Goal: Transaction & Acquisition: Purchase product/service

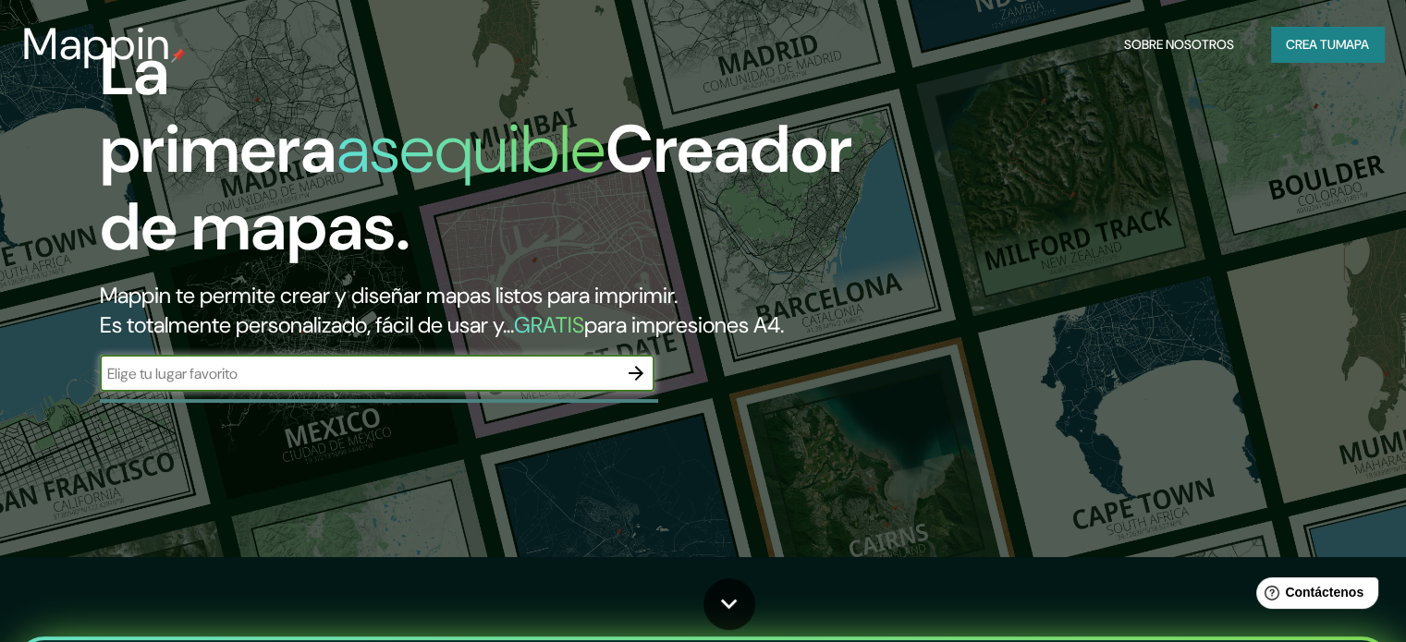
scroll to position [92, 0]
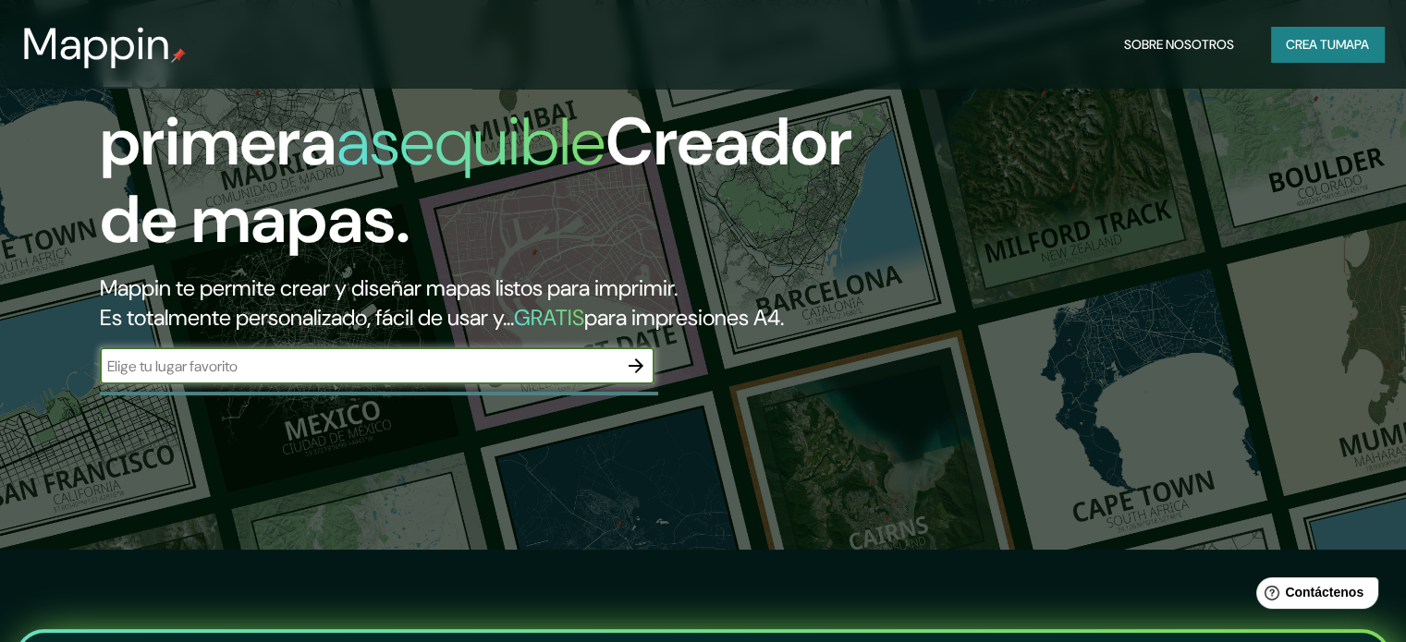
click at [491, 377] on input "text" at bounding box center [359, 366] width 518 height 21
type input "[GEOGRAPHIC_DATA]"
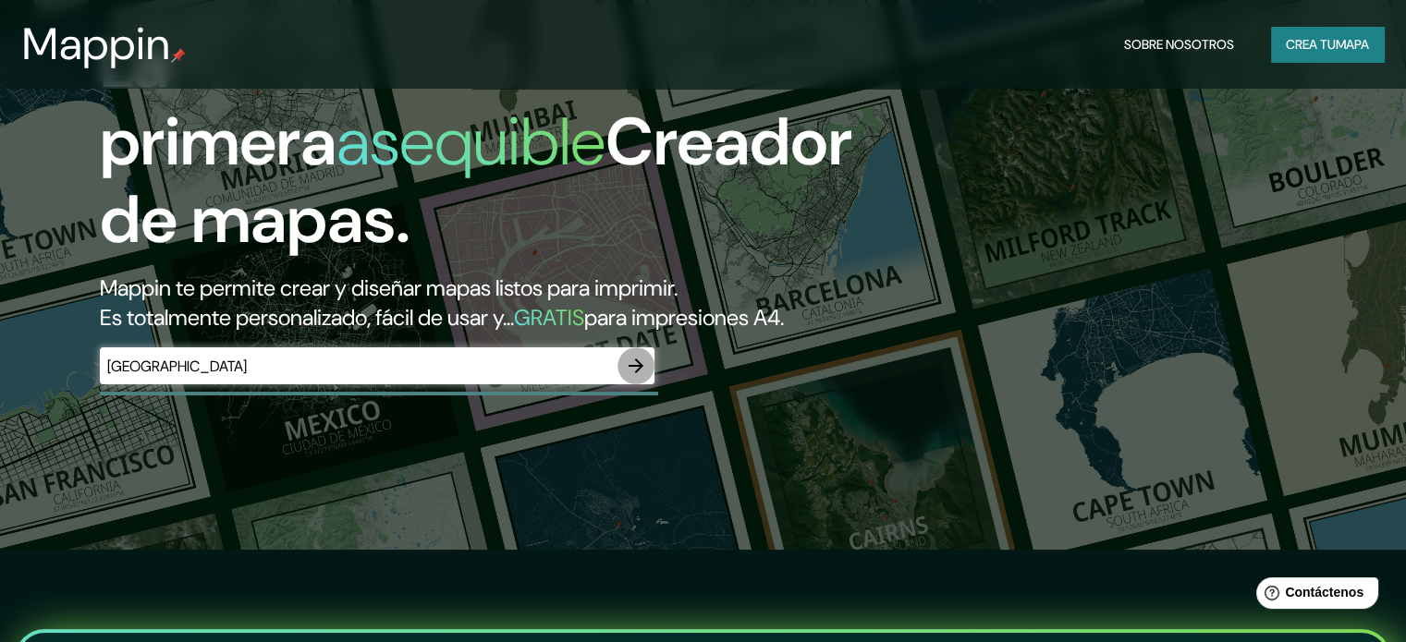
click at [634, 377] on icon "button" at bounding box center [636, 366] width 22 height 22
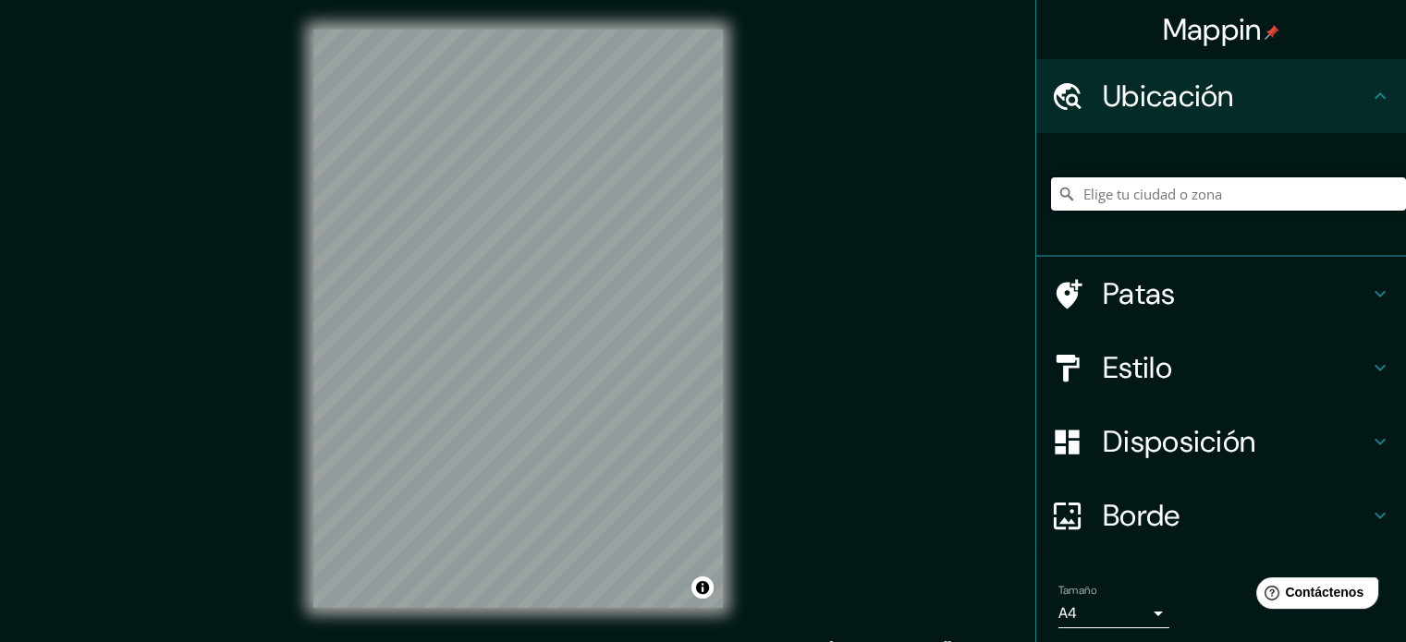
click at [1161, 199] on input "Elige tu ciudad o zona" at bounding box center [1228, 193] width 355 height 33
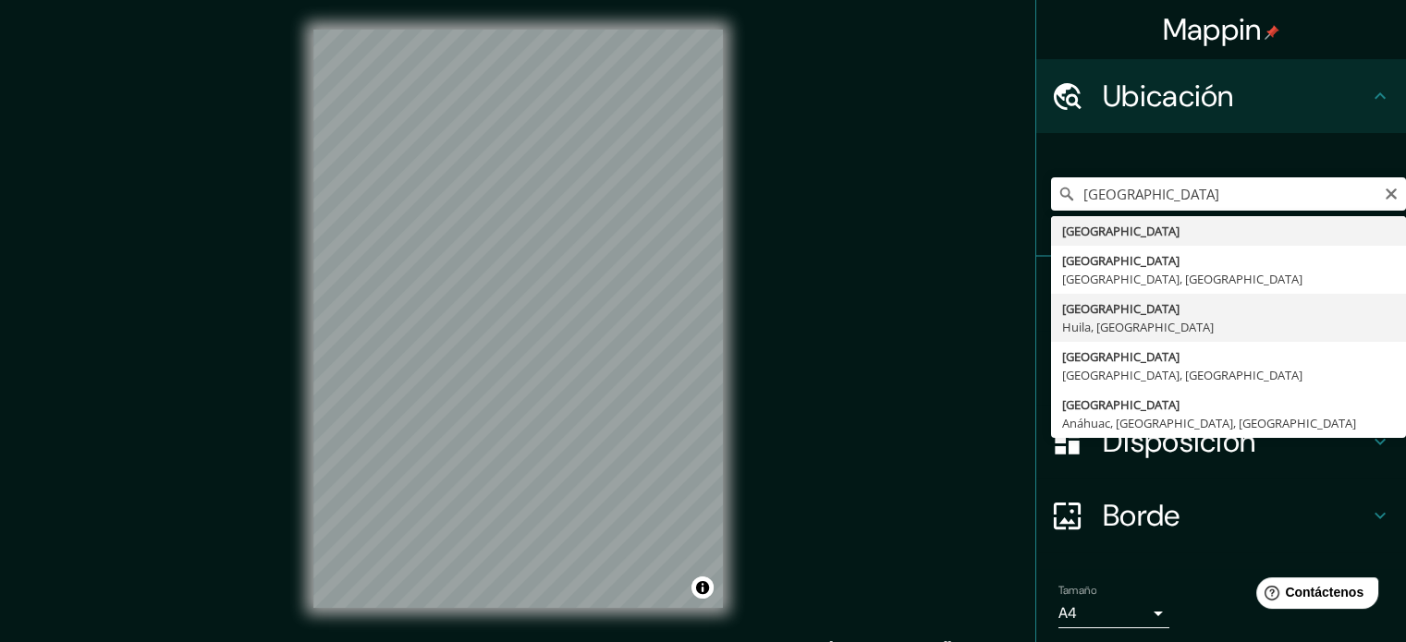
type input "[GEOGRAPHIC_DATA], [GEOGRAPHIC_DATA], [GEOGRAPHIC_DATA]"
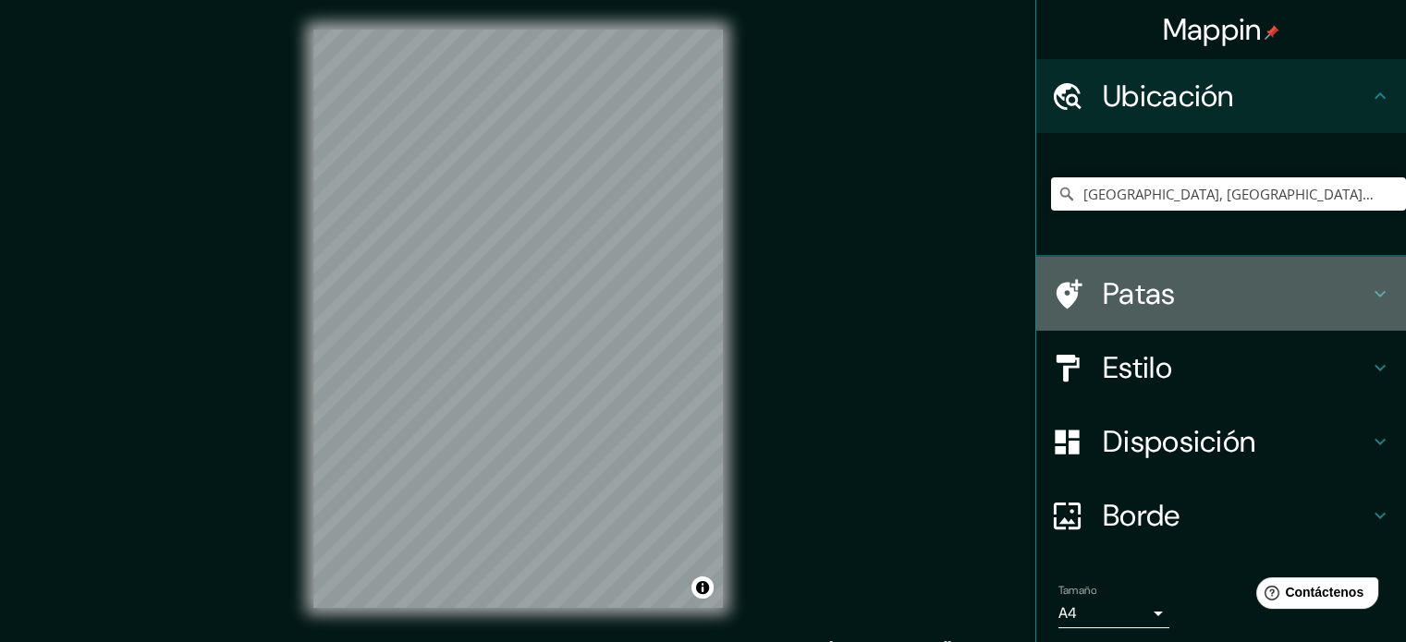
click at [1167, 292] on h4 "Patas" at bounding box center [1236, 293] width 266 height 37
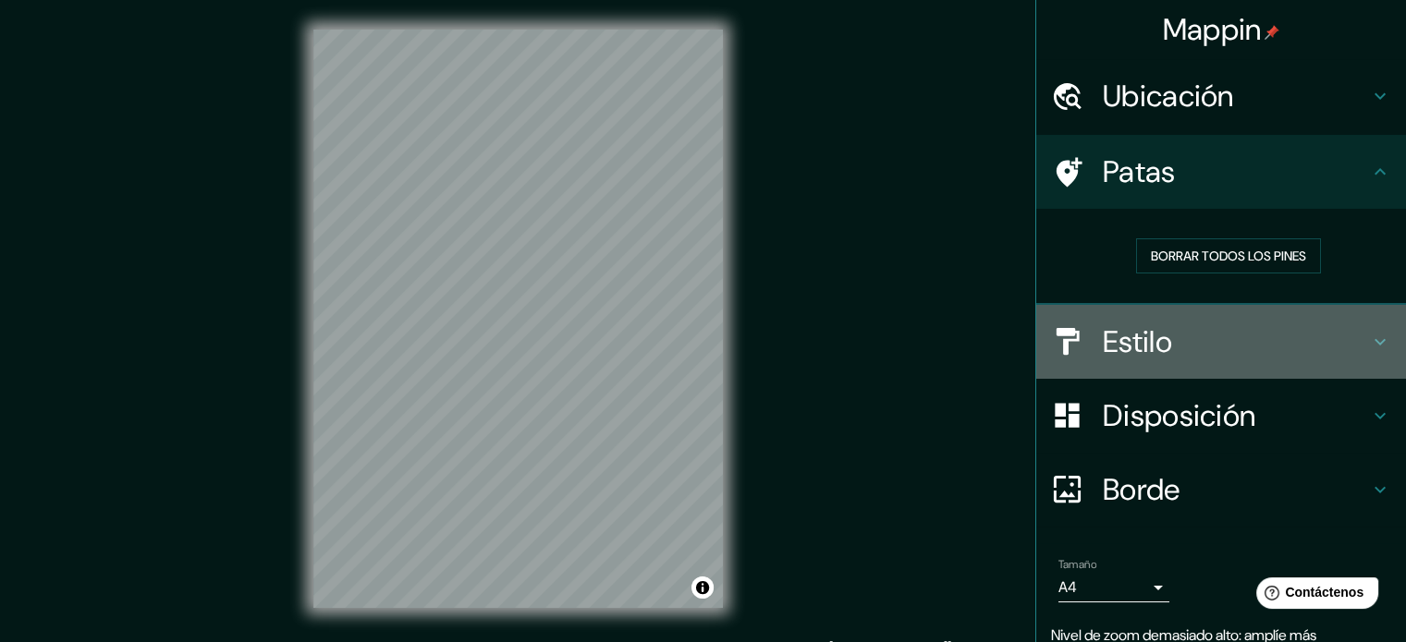
click at [1131, 353] on font "Estilo" at bounding box center [1137, 342] width 69 height 39
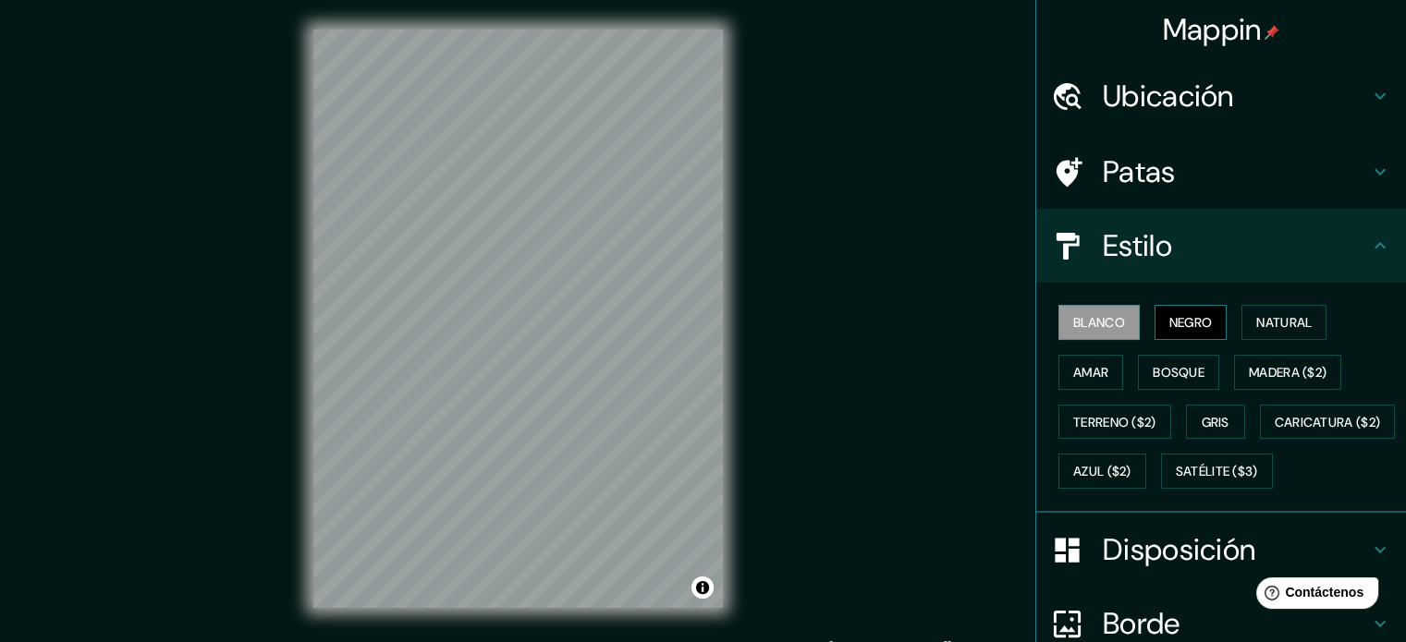
click at [1169, 320] on font "Negro" at bounding box center [1190, 322] width 43 height 17
click at [1131, 476] on font "Azul ($2)" at bounding box center [1102, 472] width 58 height 17
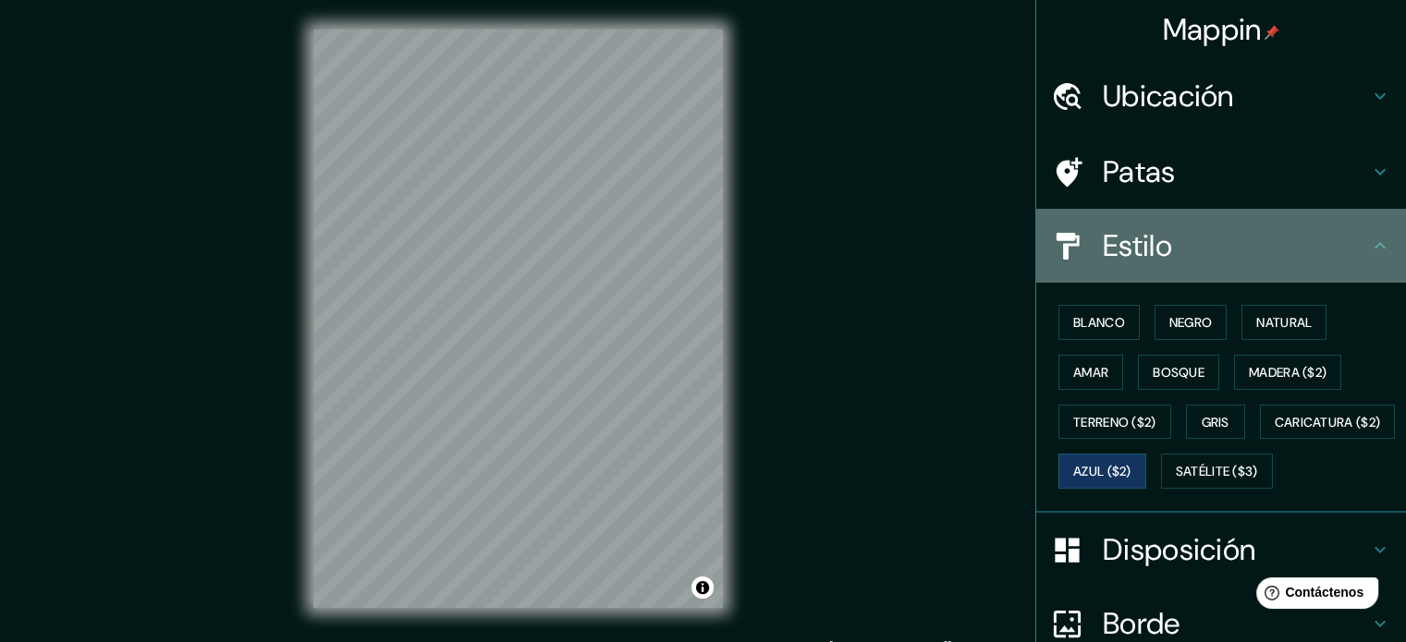
click at [1369, 238] on icon at bounding box center [1380, 246] width 22 height 22
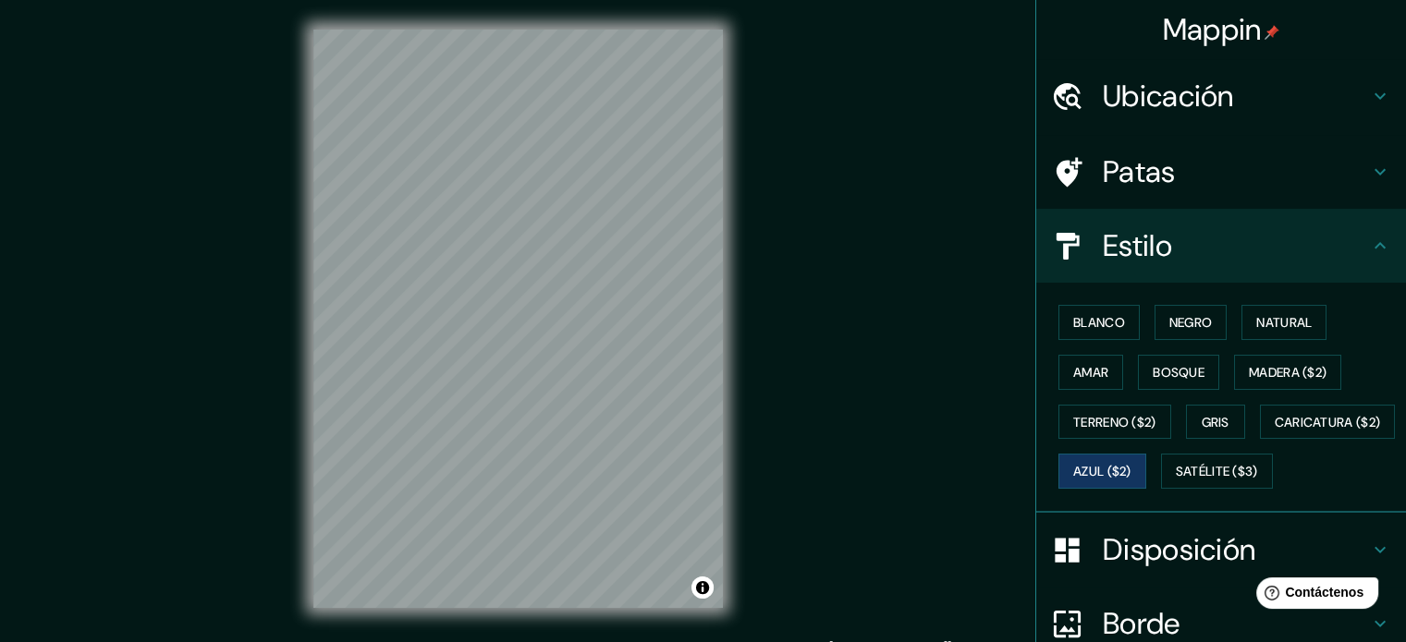
click at [1369, 238] on icon at bounding box center [1380, 246] width 22 height 22
click at [1369, 166] on icon at bounding box center [1380, 172] width 22 height 22
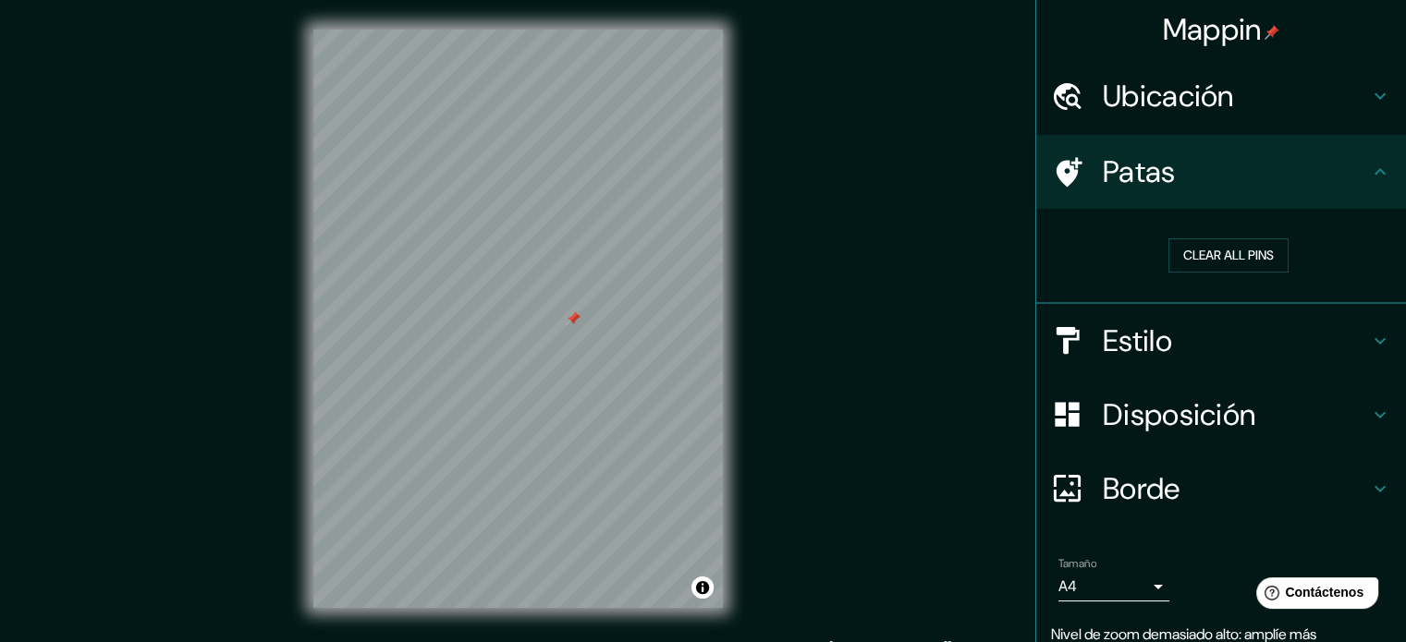
click at [1369, 410] on icon at bounding box center [1380, 415] width 22 height 22
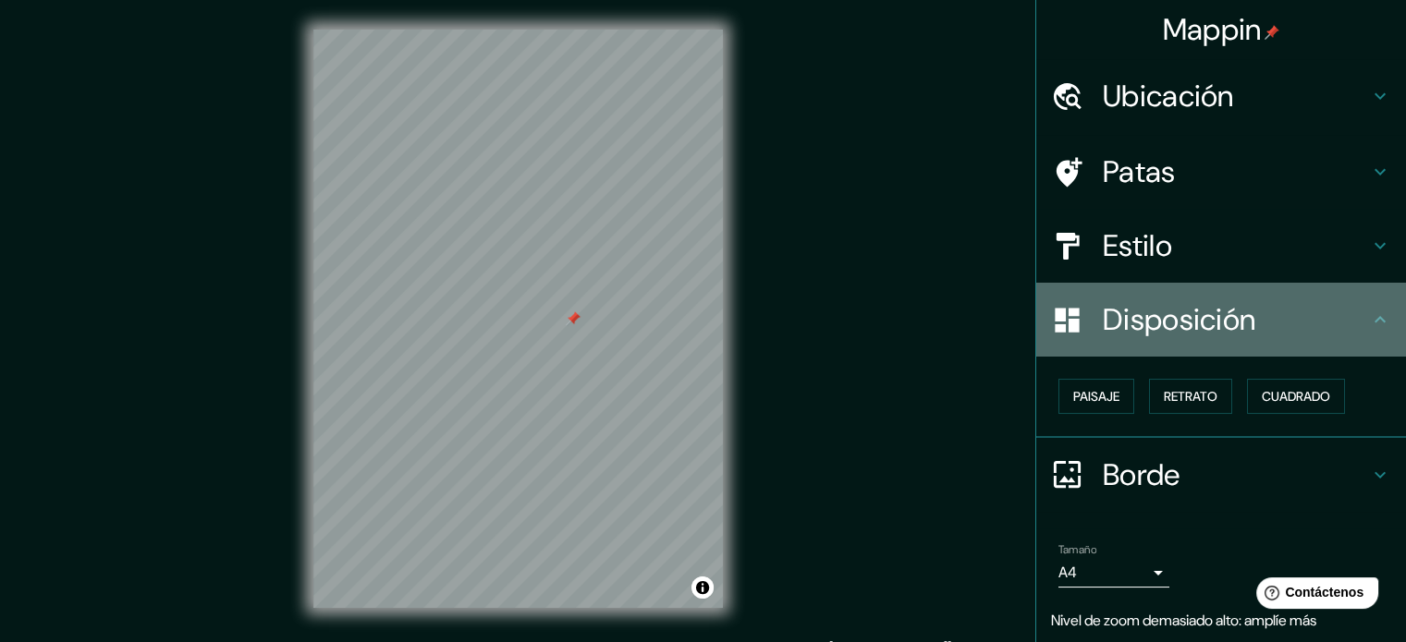
click at [1375, 316] on icon at bounding box center [1380, 320] width 22 height 22
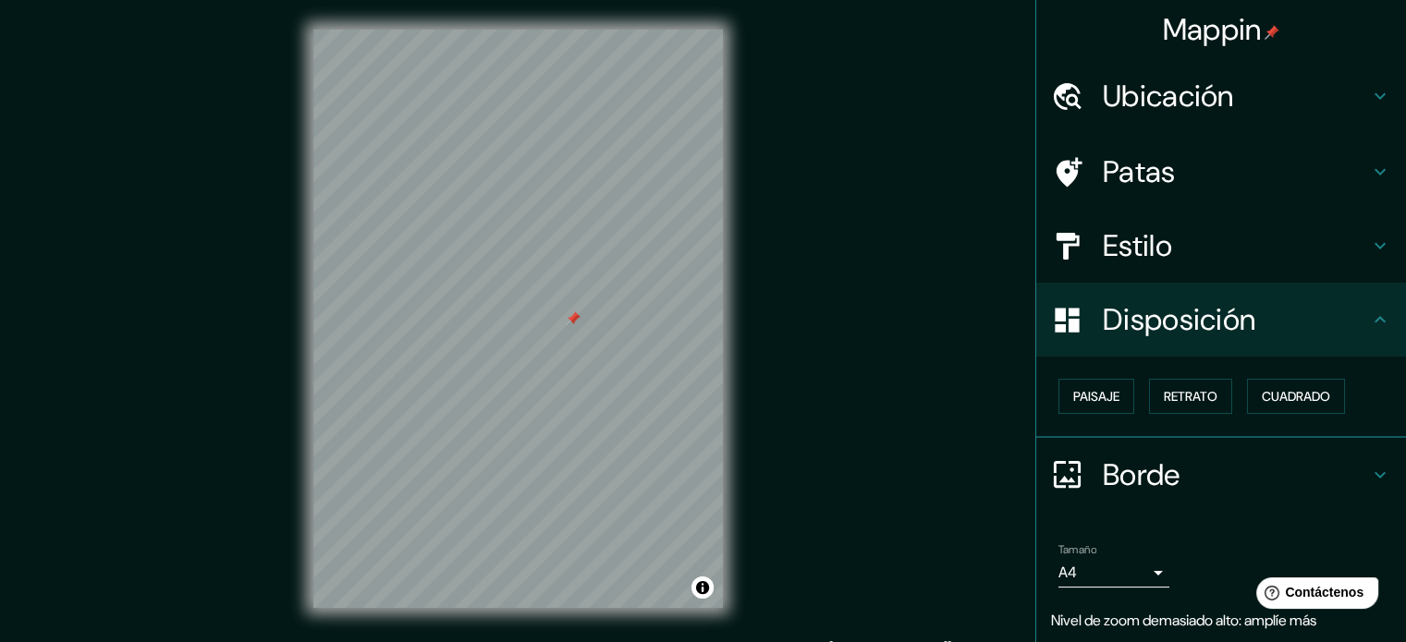
click at [1290, 476] on h4 "Borde" at bounding box center [1236, 475] width 266 height 37
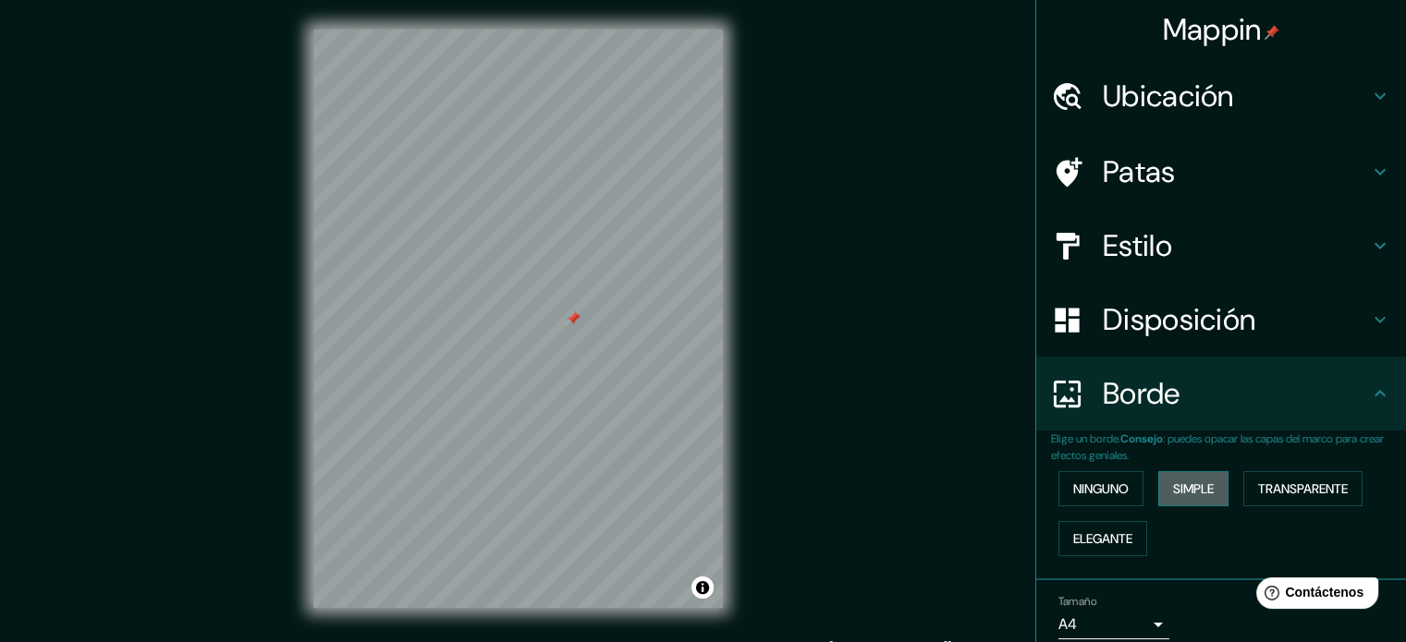
click at [1184, 495] on font "Simple" at bounding box center [1193, 489] width 41 height 17
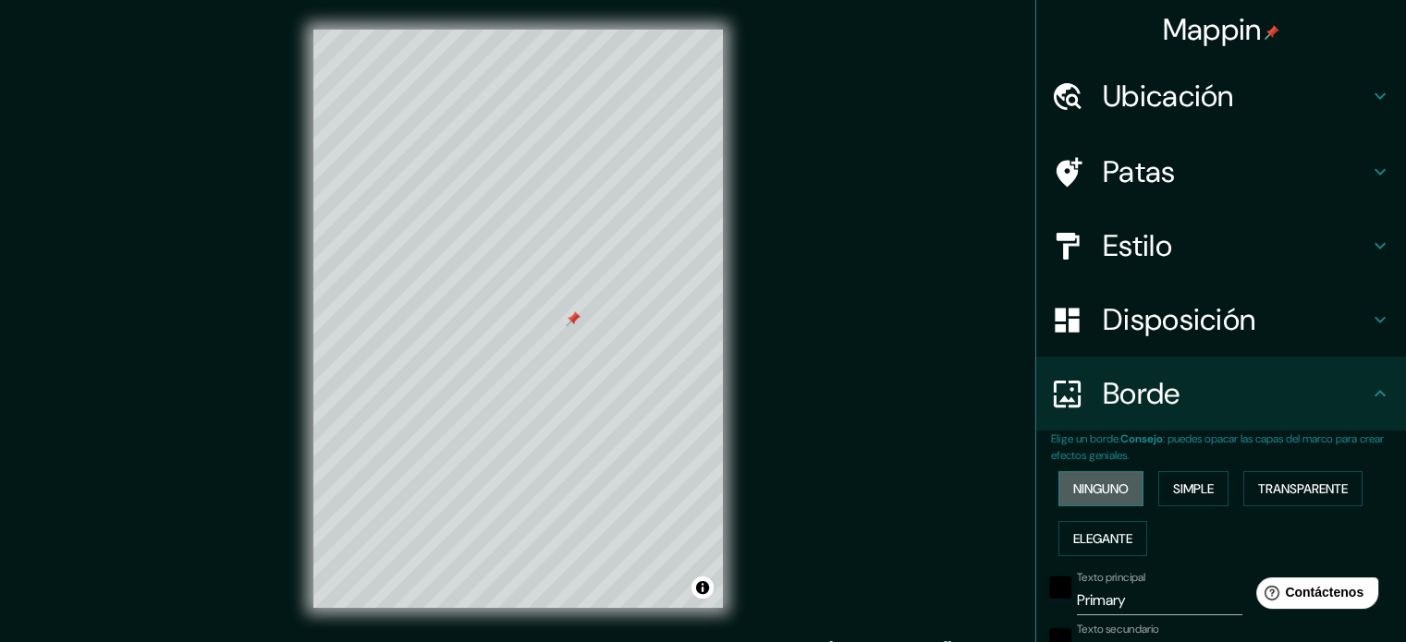
click at [1075, 482] on font "Ninguno" at bounding box center [1100, 489] width 55 height 17
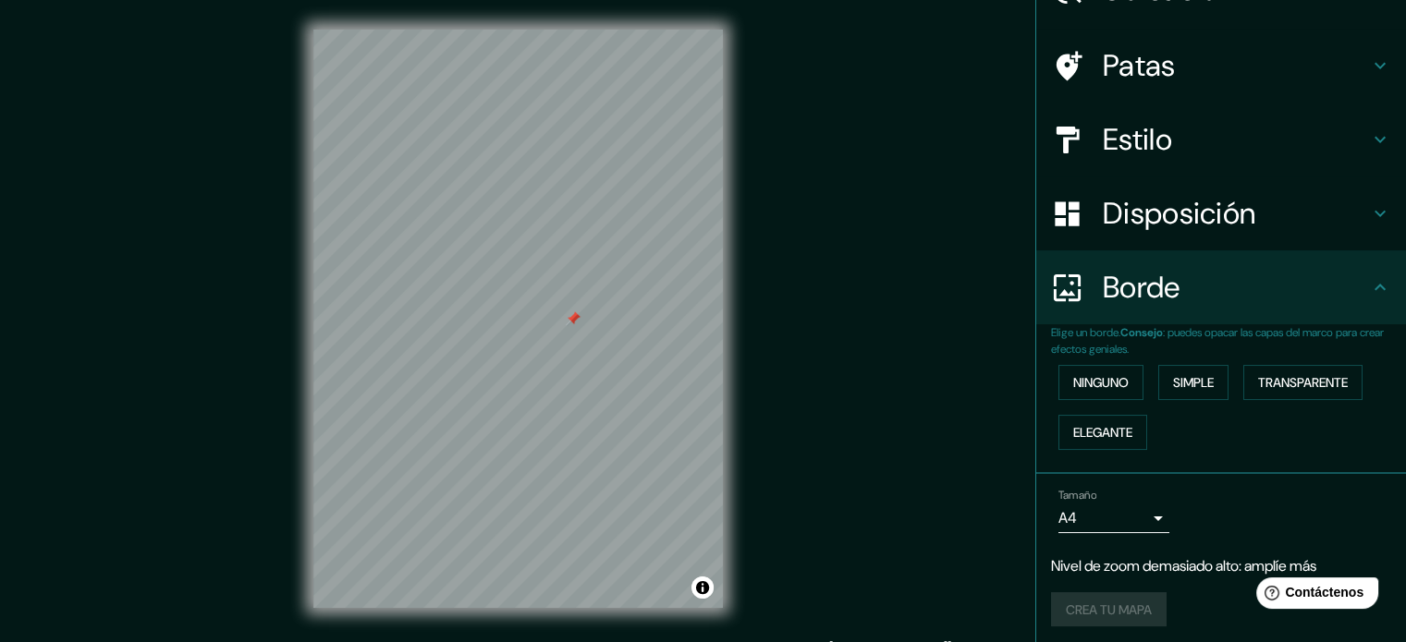
scroll to position [111, 0]
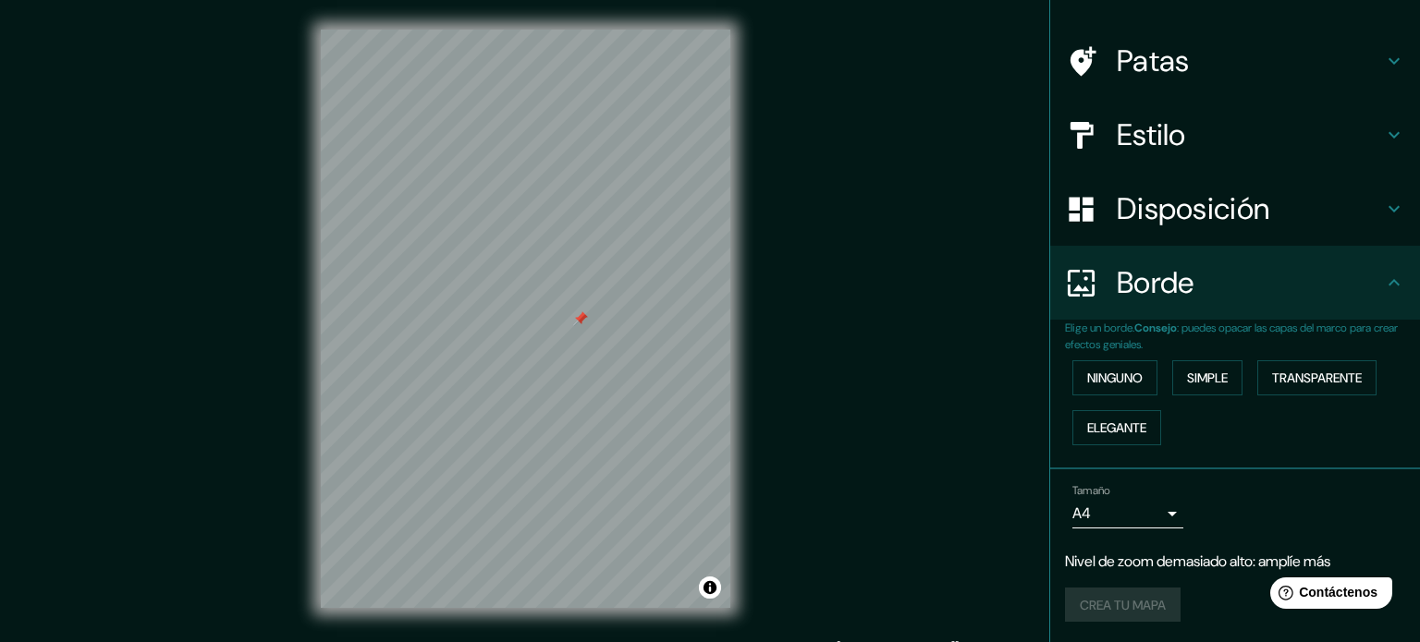
click at [1135, 510] on body "Mappin Ubicación [GEOGRAPHIC_DATA], [GEOGRAPHIC_DATA], [GEOGRAPHIC_DATA] Patas …" at bounding box center [710, 321] width 1420 height 642
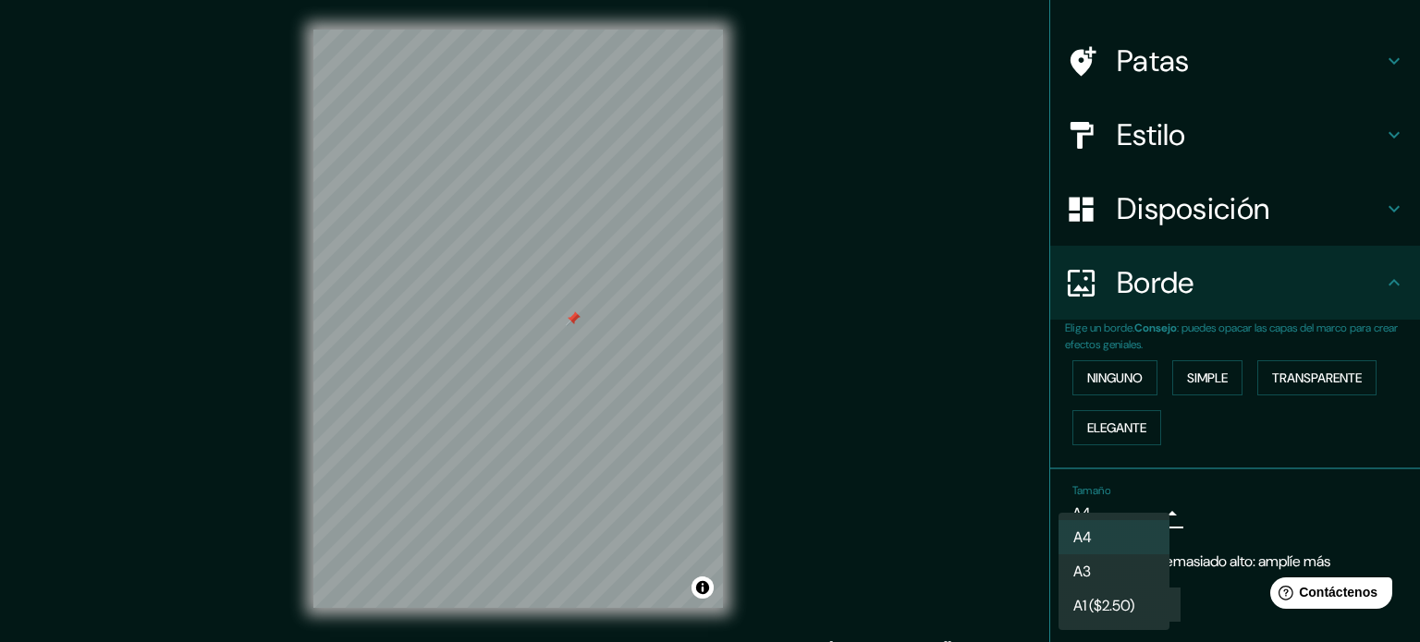
click at [1124, 530] on li "A4" at bounding box center [1113, 537] width 111 height 34
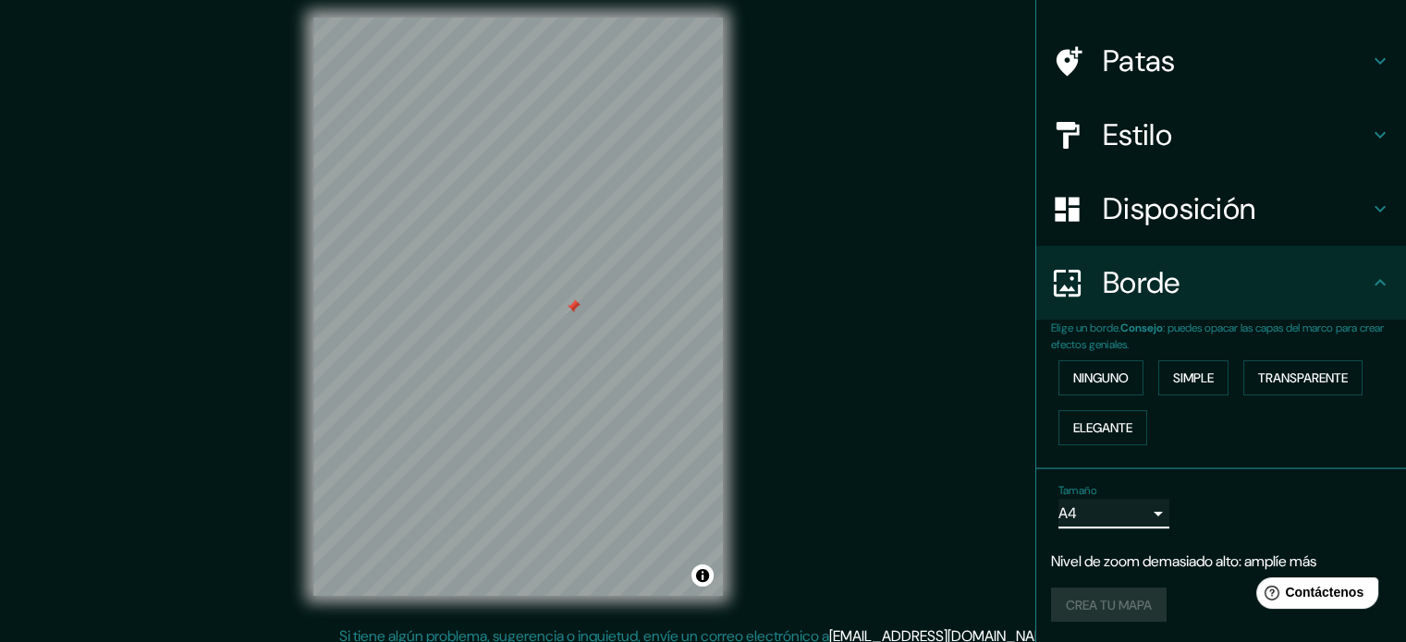
scroll to position [0, 0]
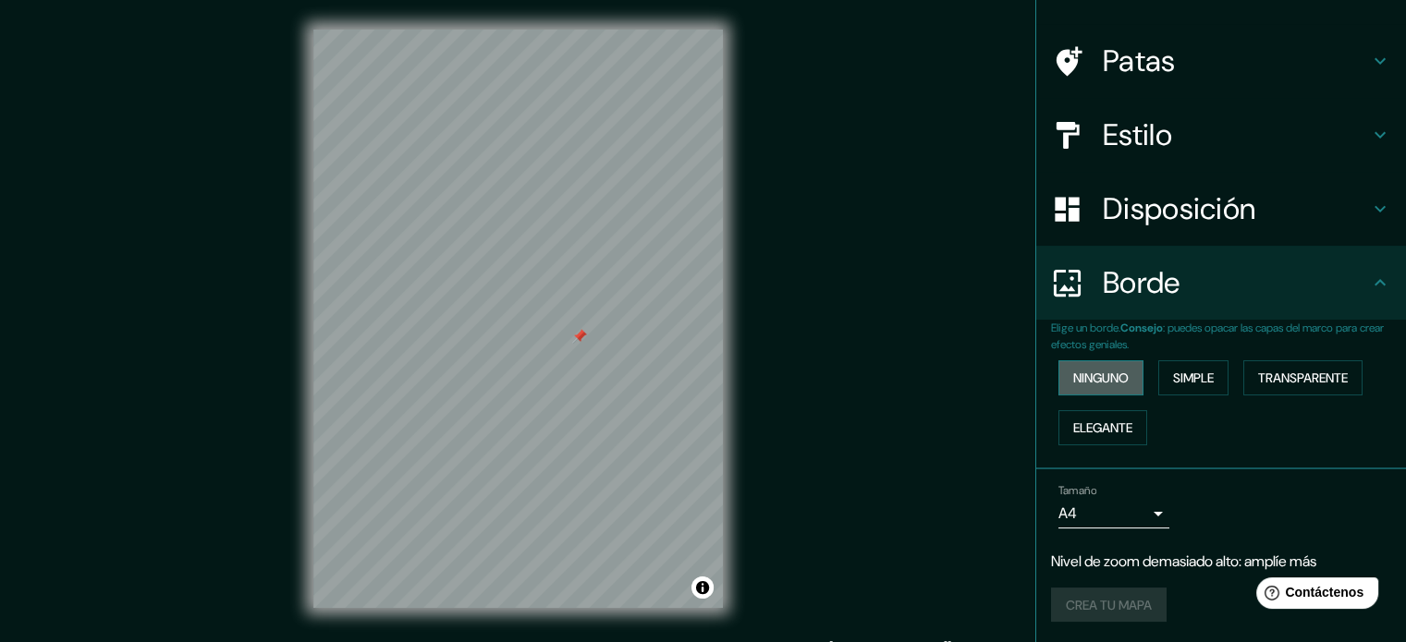
click at [1079, 362] on button "Ninguno" at bounding box center [1100, 377] width 85 height 35
click at [1187, 287] on h4 "Borde" at bounding box center [1236, 282] width 266 height 37
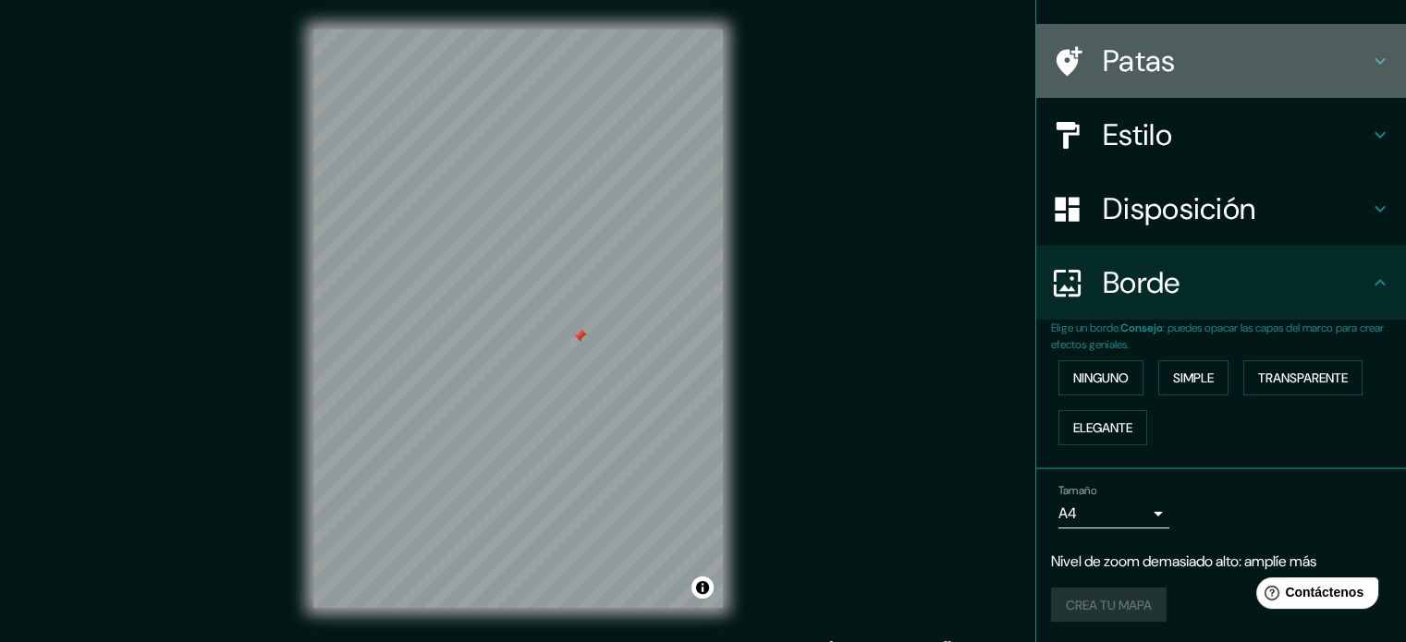
click at [1164, 65] on h4 "Patas" at bounding box center [1236, 61] width 266 height 37
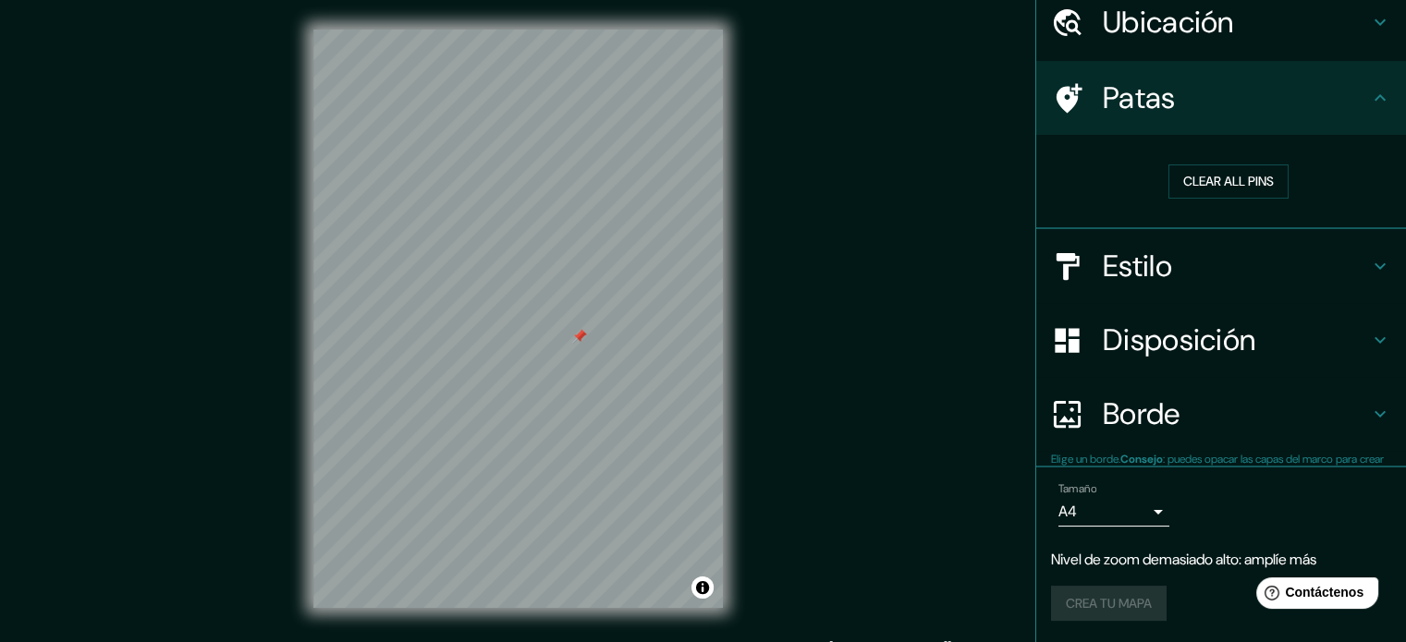
scroll to position [74, 0]
click at [1187, 186] on font "Borrar todos los pines" at bounding box center [1228, 182] width 155 height 17
click at [1311, 118] on div "Patas" at bounding box center [1221, 98] width 370 height 74
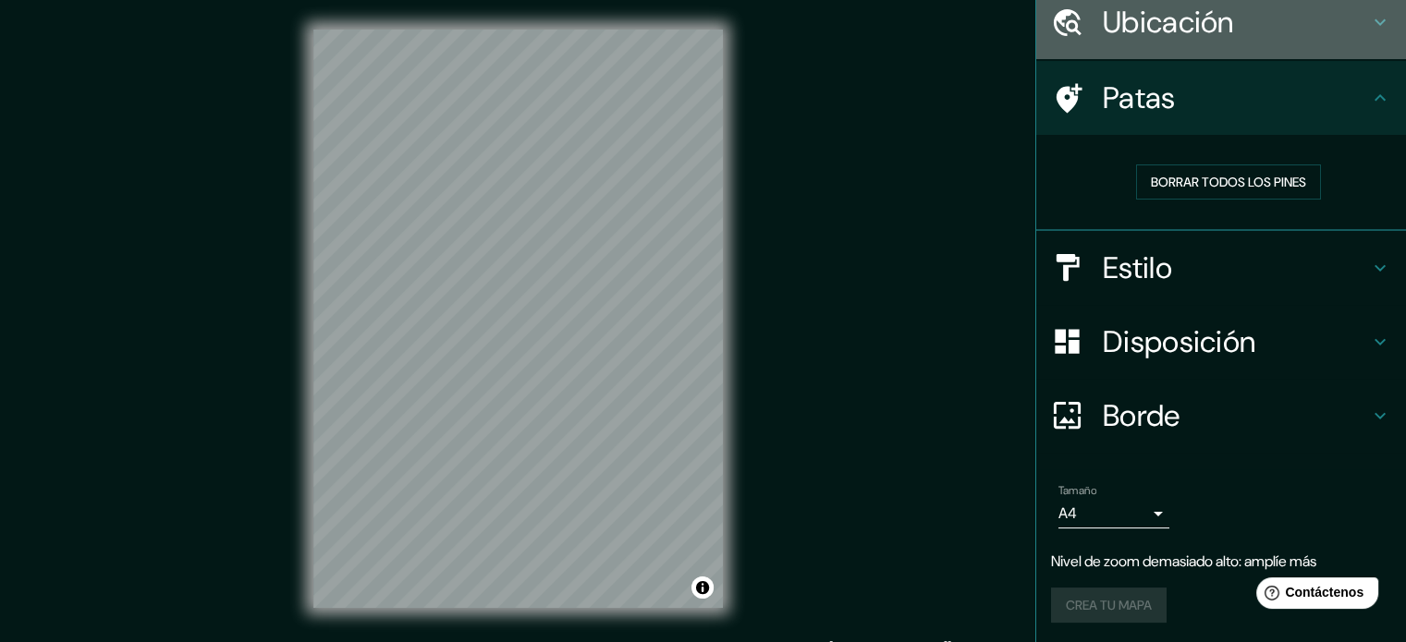
click at [1293, 39] on h4 "Ubicación" at bounding box center [1236, 22] width 266 height 37
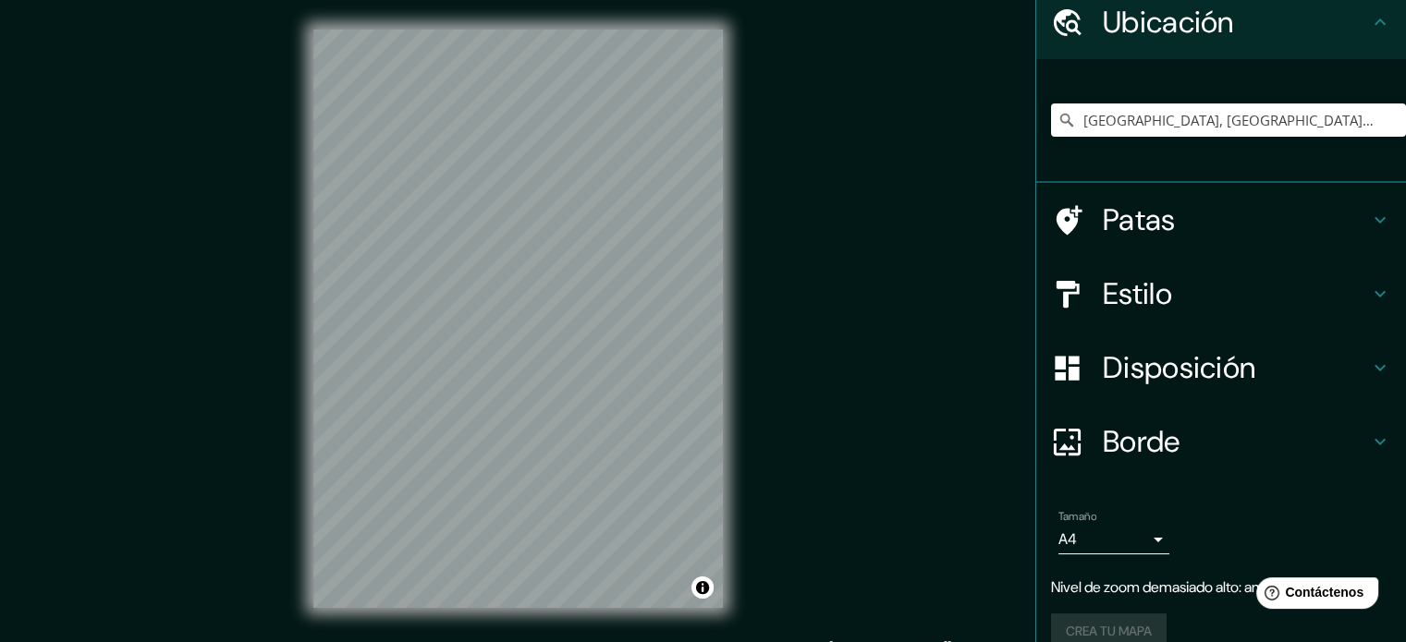
click at [1238, 297] on h4 "Estilo" at bounding box center [1236, 293] width 266 height 37
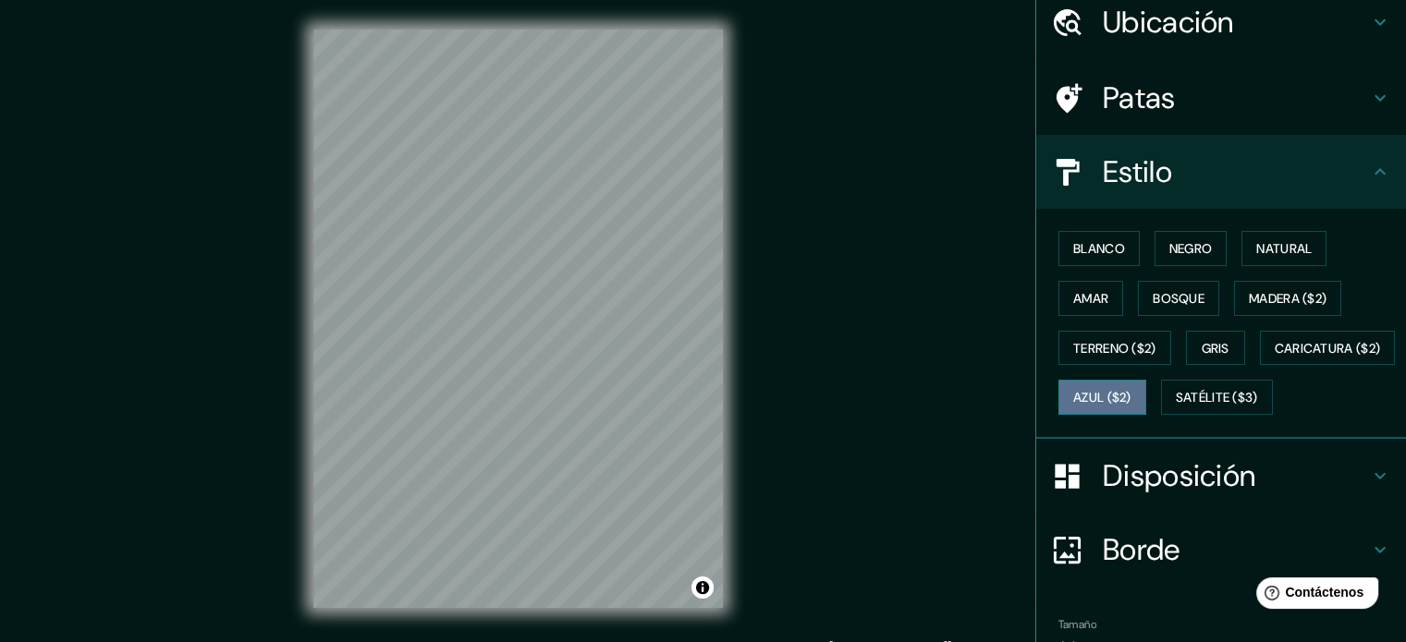
click at [1131, 390] on font "Azul ($2)" at bounding box center [1102, 398] width 58 height 17
click at [1107, 247] on font "Blanco" at bounding box center [1099, 248] width 52 height 17
click at [1206, 23] on font "Ubicación" at bounding box center [1168, 22] width 131 height 39
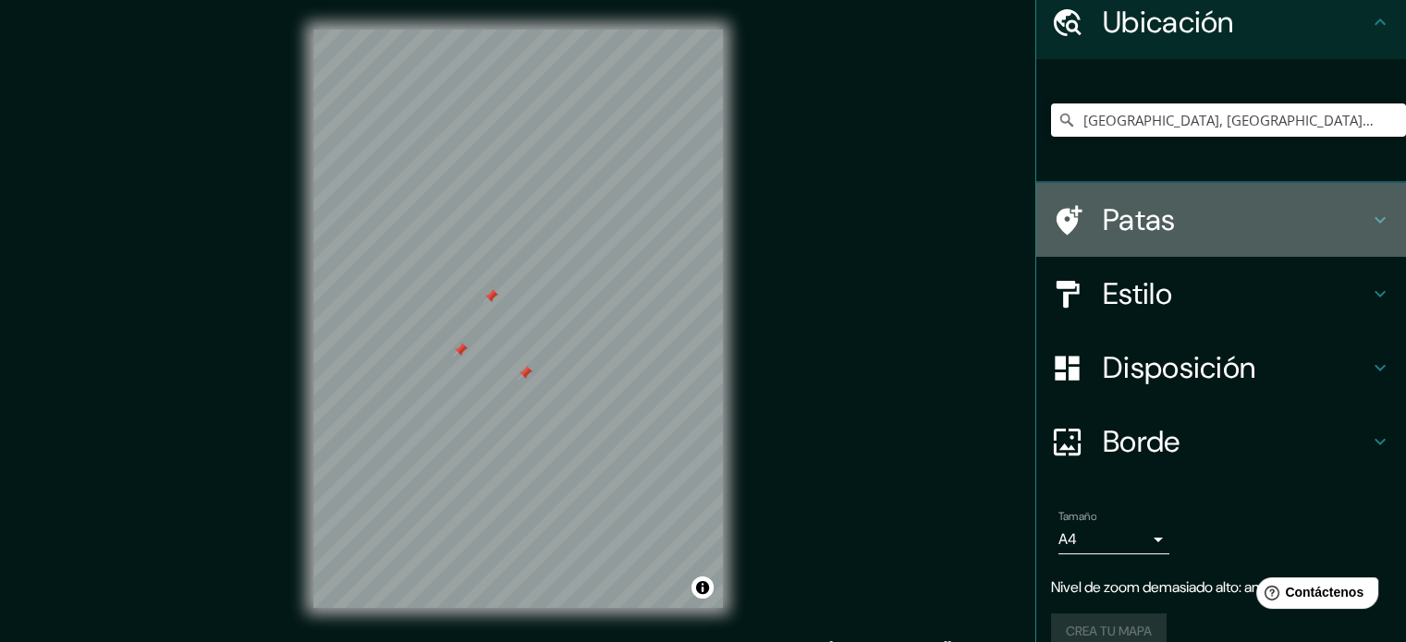
click at [1178, 208] on h4 "Patas" at bounding box center [1236, 219] width 266 height 37
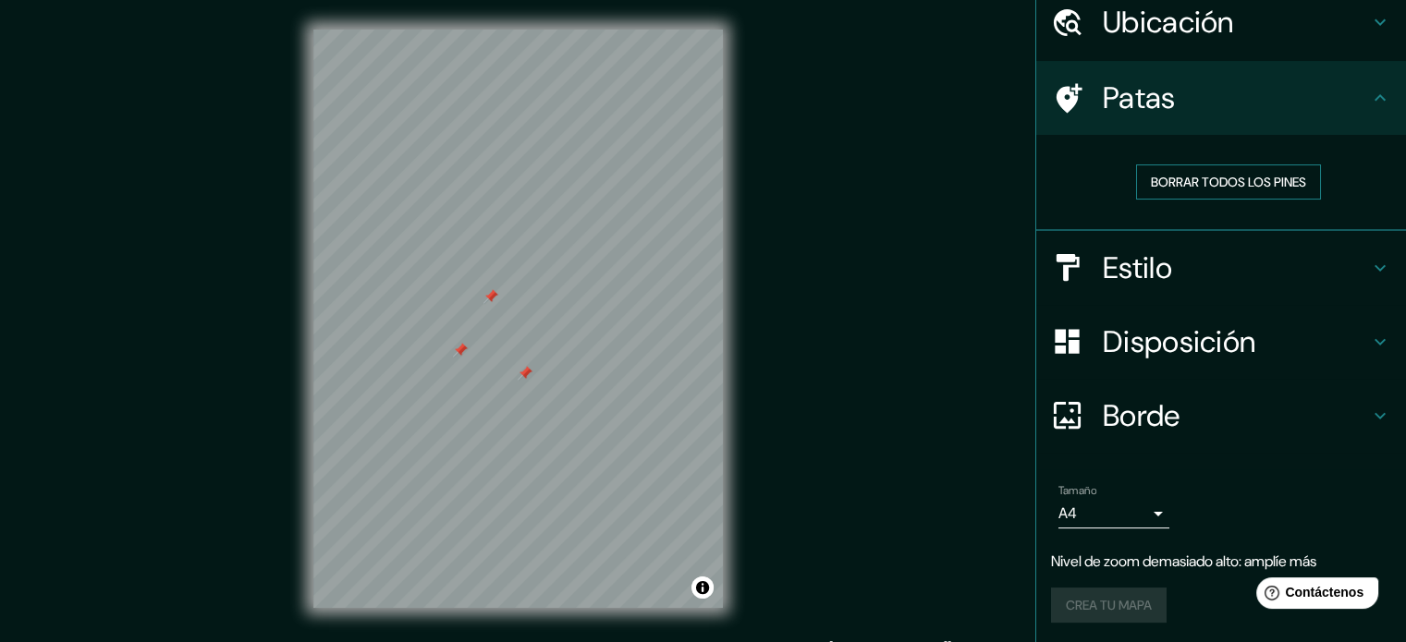
click at [1242, 187] on font "Borrar todos los pines" at bounding box center [1228, 182] width 155 height 17
click at [702, 579] on button "Activar o desactivar atribución" at bounding box center [702, 588] width 22 height 22
click at [854, 335] on div "Mappin Ubicación [GEOGRAPHIC_DATA], [GEOGRAPHIC_DATA], [GEOGRAPHIC_DATA] Patas …" at bounding box center [703, 333] width 1406 height 667
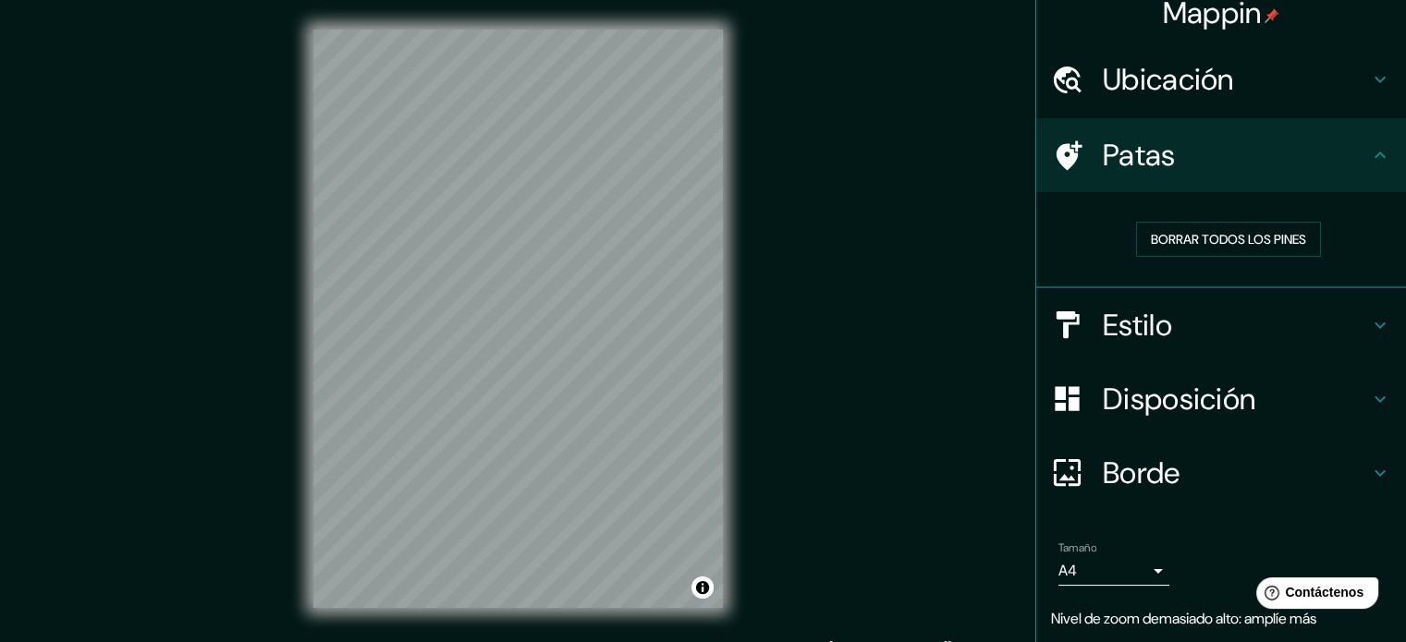
scroll to position [0, 0]
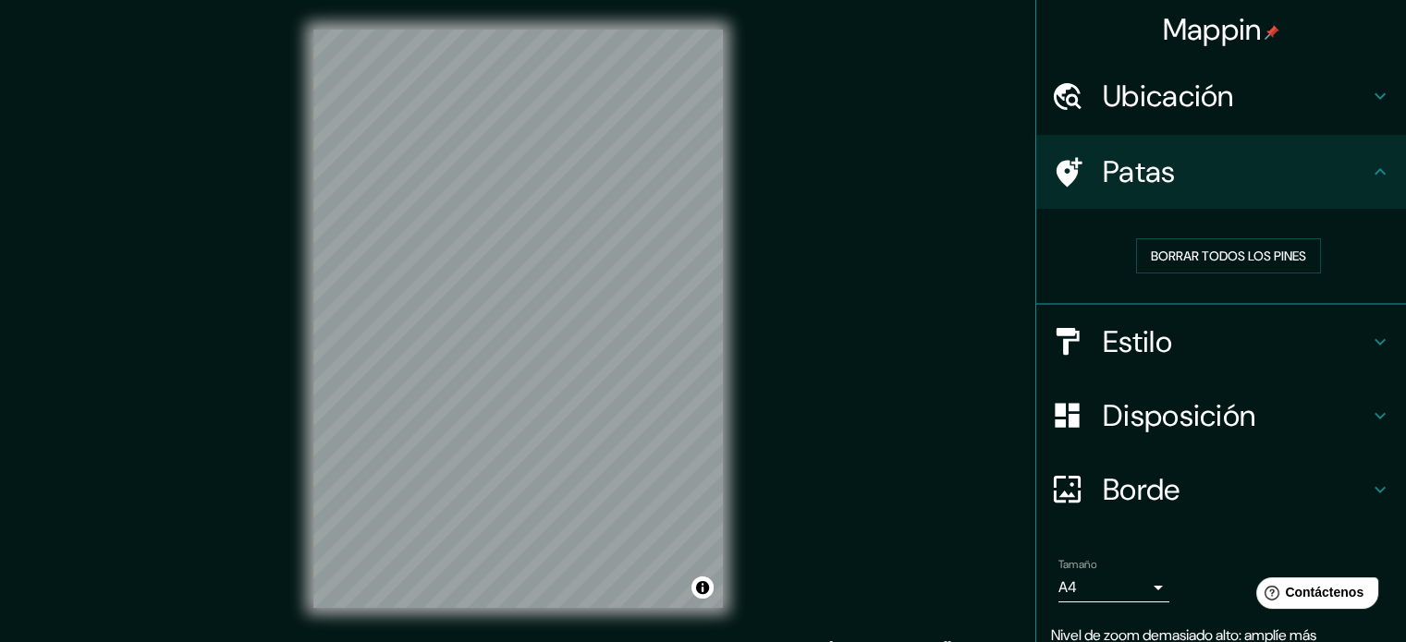
click at [876, 151] on div "Mappin Ubicación [GEOGRAPHIC_DATA], [GEOGRAPHIC_DATA], [GEOGRAPHIC_DATA] Patas …" at bounding box center [703, 333] width 1406 height 667
